Goal: Information Seeking & Learning: Learn about a topic

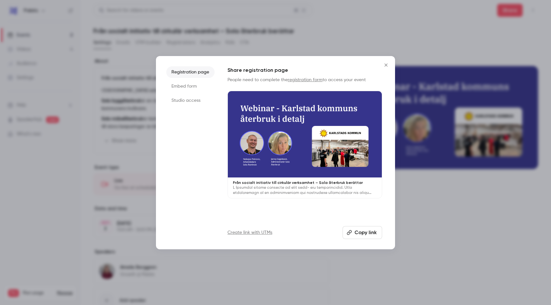
click at [384, 63] on icon "Close" at bounding box center [386, 65] width 8 height 5
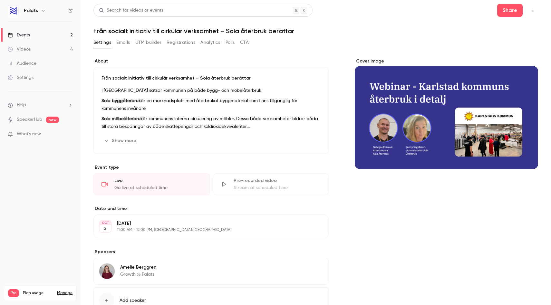
click at [45, 48] on link "Videos 4" at bounding box center [40, 49] width 81 height 14
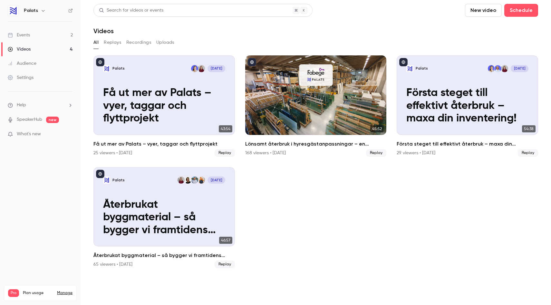
click at [39, 34] on link "Events 2" at bounding box center [40, 35] width 81 height 14
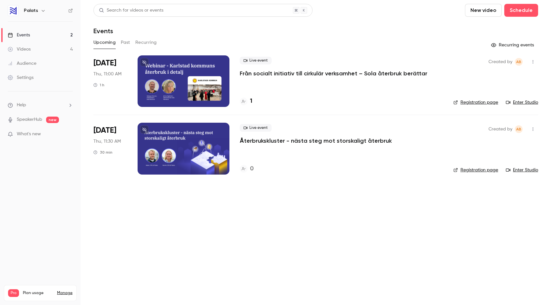
click at [246, 249] on main "Search for videos or events New video Schedule Events Upcoming Past Recurring R…" at bounding box center [316, 152] width 470 height 305
click at [257, 74] on p "Från socialt initiativ till cirkulär verksamhet – Sola återbruk berättar" at bounding box center [334, 74] width 188 height 8
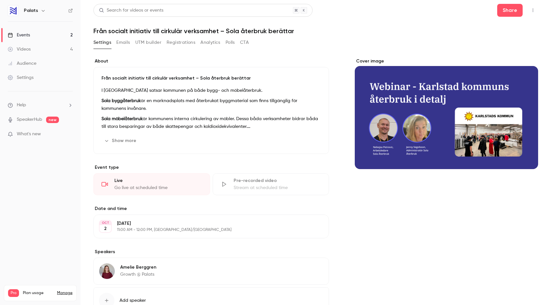
click at [122, 141] on button "Show more" at bounding box center [121, 141] width 39 height 10
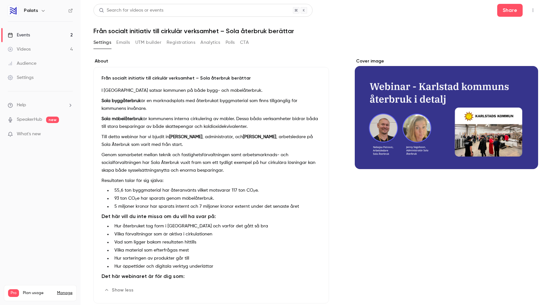
click at [184, 99] on p "Sola byggåterbruk är en marknadsplats med återbrukat byggmaterial som finns til…" at bounding box center [211, 104] width 219 height 15
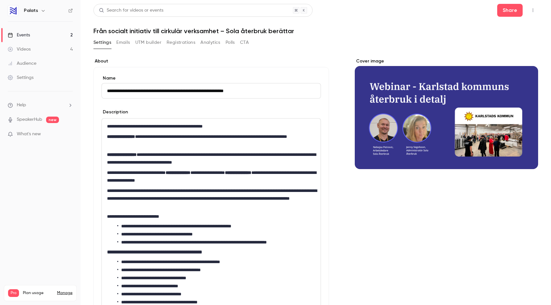
click at [190, 161] on p "**********" at bounding box center [211, 158] width 208 height 15
click at [30, 61] on div "Audience" at bounding box center [22, 63] width 29 height 6
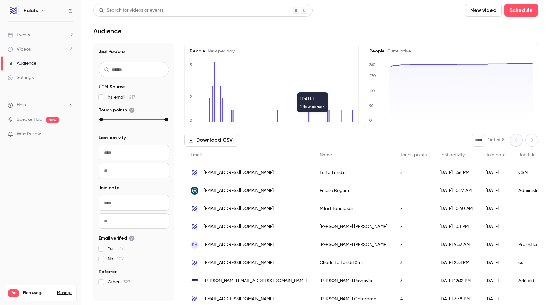
click at [342, 116] on icon at bounding box center [341, 116] width 1 height 12
click at [341, 116] on icon "0 2 5" at bounding box center [271, 92] width 163 height 60
click at [138, 153] on input "From" at bounding box center [134, 152] width 70 height 15
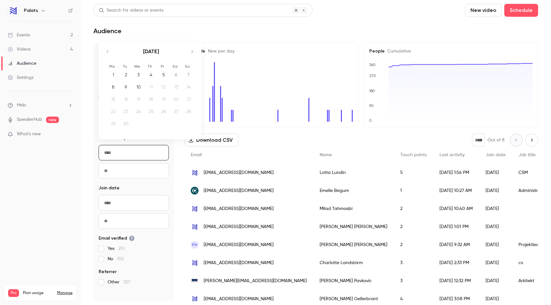
click at [114, 75] on div "1" at bounding box center [113, 75] width 10 height 10
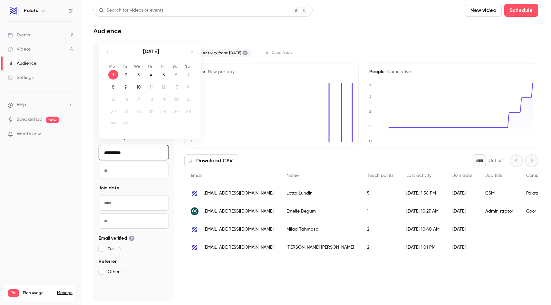
click at [130, 151] on input "**********" at bounding box center [134, 152] width 70 height 15
click at [110, 52] on icon "Move backward to switch to the previous month." at bounding box center [108, 52] width 8 height 8
click at [166, 73] on div "1" at bounding box center [164, 75] width 10 height 10
type input "**********"
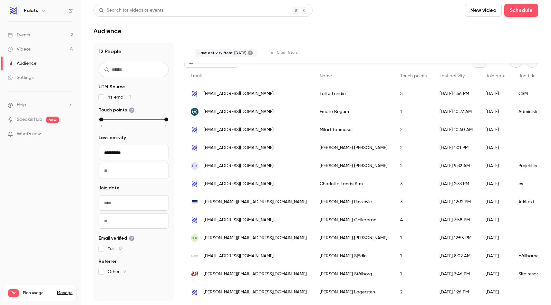
click at [313, 238] on div "[PERSON_NAME]" at bounding box center [353, 238] width 81 height 18
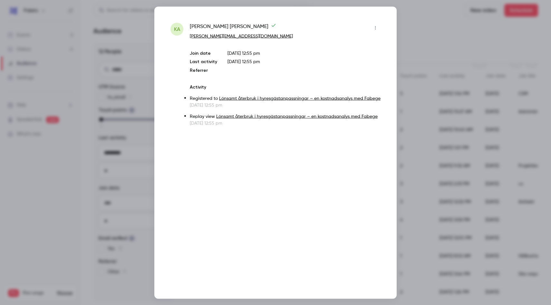
click at [218, 24] on span "[PERSON_NAME]" at bounding box center [233, 28] width 86 height 10
click at [218, 25] on span "[PERSON_NAME]" at bounding box center [233, 28] width 86 height 10
copy div "[PERSON_NAME]"
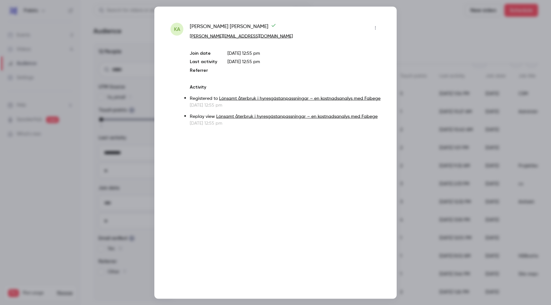
click at [434, 27] on div at bounding box center [275, 152] width 551 height 305
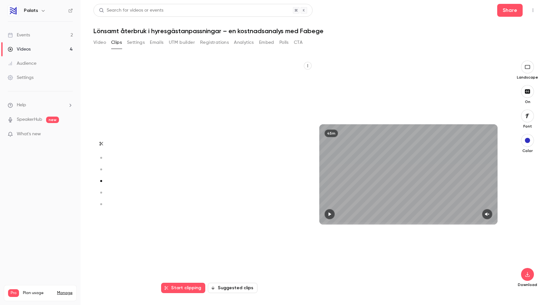
scroll to position [699, 0]
